Goal: Information Seeking & Learning: Learn about a topic

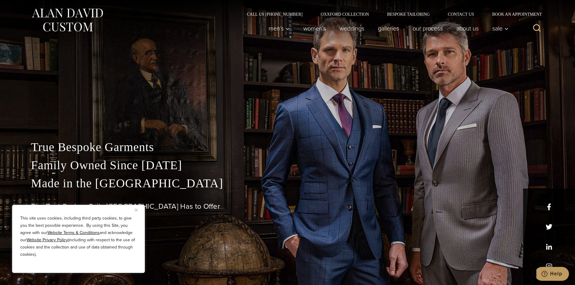
click at [136, 208] on button "Close" at bounding box center [138, 209] width 7 height 7
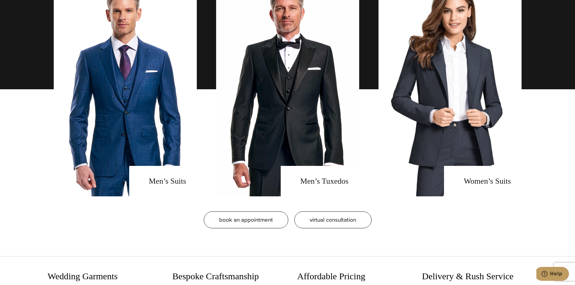
scroll to position [513, 0]
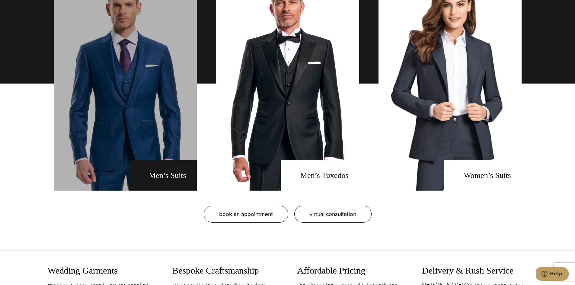
click at [139, 102] on link "men's suits" at bounding box center [125, 83] width 143 height 214
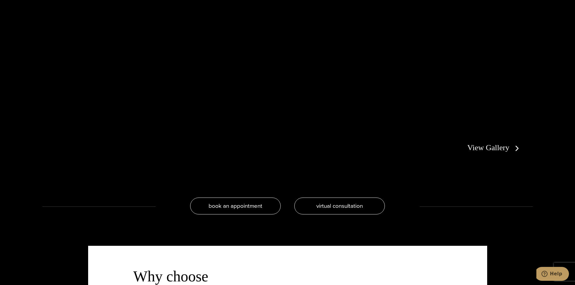
scroll to position [1358, 0]
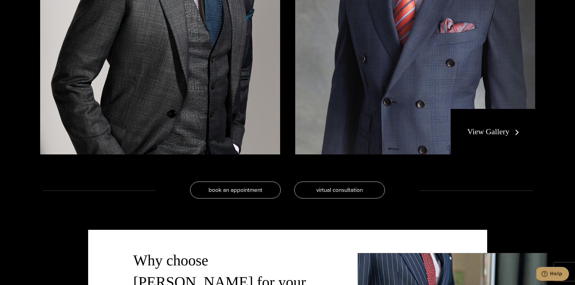
click at [480, 134] on link "View Gallery" at bounding box center [494, 131] width 54 height 9
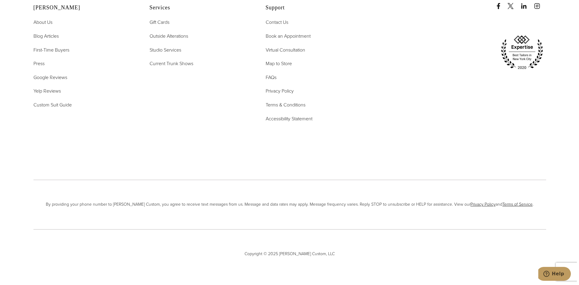
scroll to position [3502, 0]
